Goal: Task Accomplishment & Management: Manage account settings

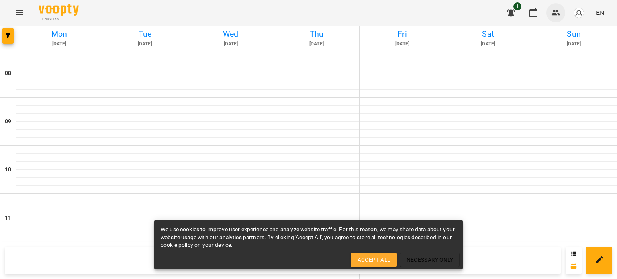
click at [550, 13] on button "button" at bounding box center [555, 12] width 19 height 19
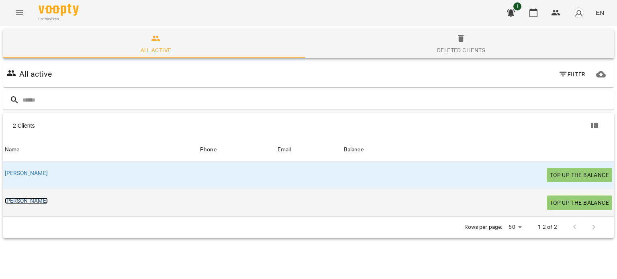
click at [11, 201] on link "[PERSON_NAME]" at bounding box center [26, 201] width 43 height 6
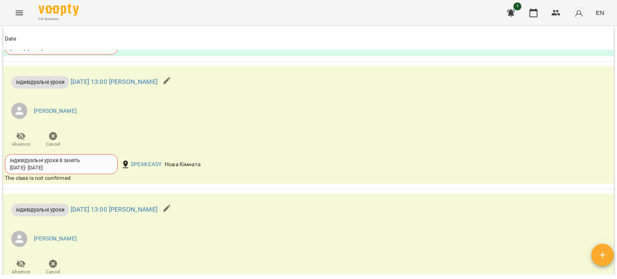
scroll to position [563, 0]
click at [229, 118] on li "[PERSON_NAME]" at bounding box center [207, 110] width 404 height 23
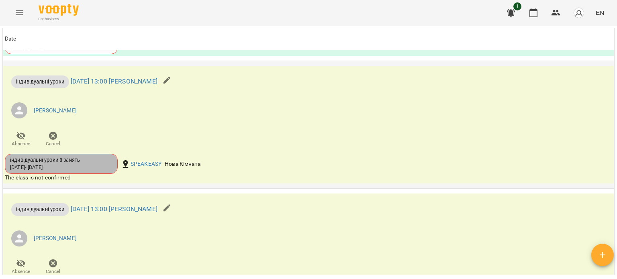
click at [72, 162] on div "індивідуальні уроки 8 занять" at bounding box center [61, 160] width 102 height 7
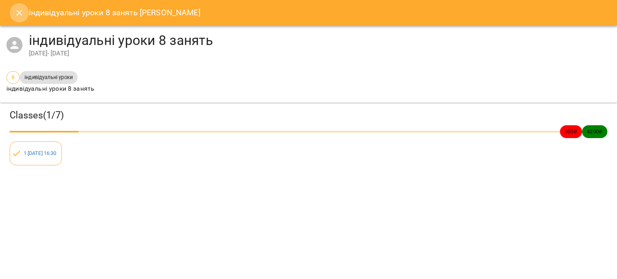
click at [15, 13] on icon "Close" at bounding box center [19, 13] width 10 height 10
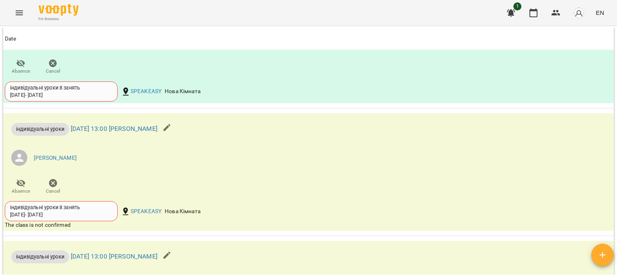
scroll to position [516, 0]
click at [64, 227] on div "The class is not confirmed" at bounding box center [207, 225] width 404 height 8
click at [136, 126] on link "[DATE] 13:00 [PERSON_NAME]" at bounding box center [114, 128] width 87 height 8
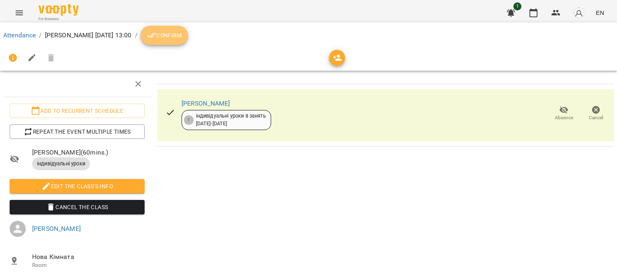
click at [151, 34] on icon "breadcrumb" at bounding box center [152, 36] width 10 height 10
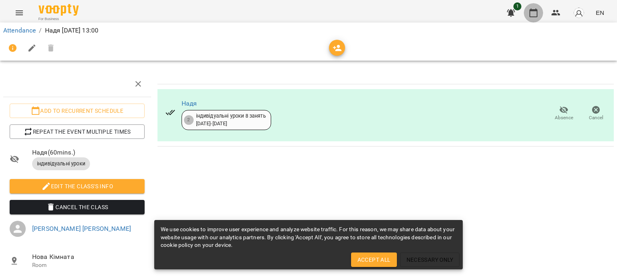
click at [531, 10] on icon "button" at bounding box center [534, 12] width 8 height 9
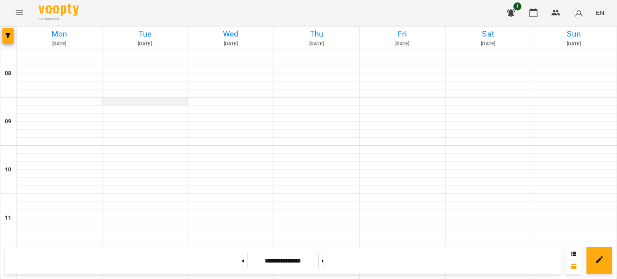
scroll to position [42, 0]
click at [558, 15] on icon "button" at bounding box center [556, 13] width 10 height 10
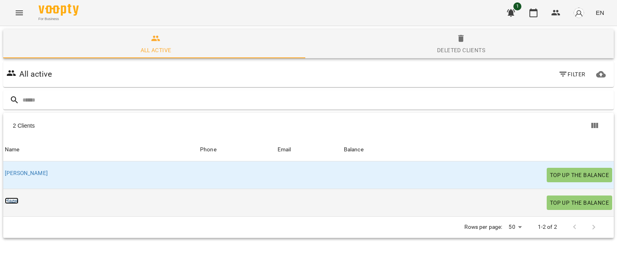
click at [10, 201] on link "[PERSON_NAME]" at bounding box center [12, 201] width 14 height 6
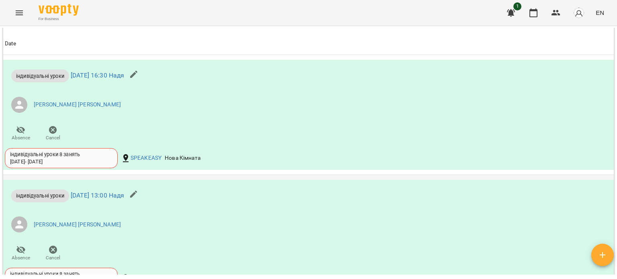
scroll to position [439, 0]
